Goal: Information Seeking & Learning: Compare options

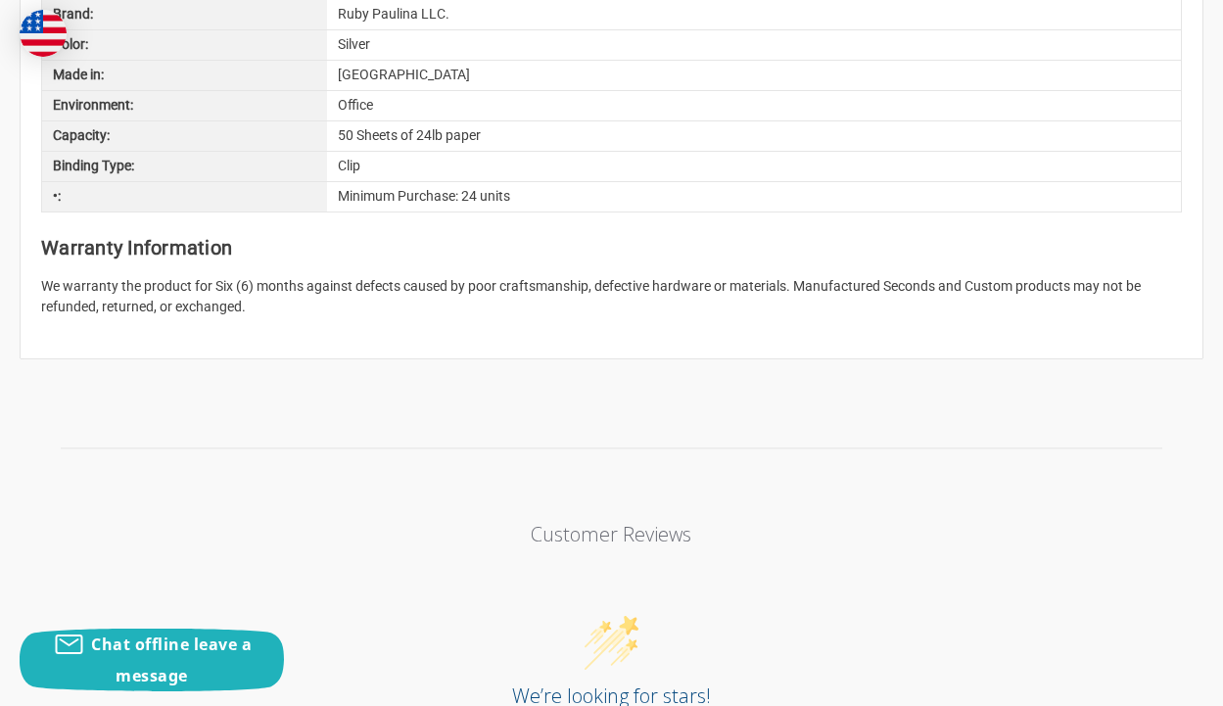
scroll to position [2118, 0]
